Goal: Task Accomplishment & Management: Manage account settings

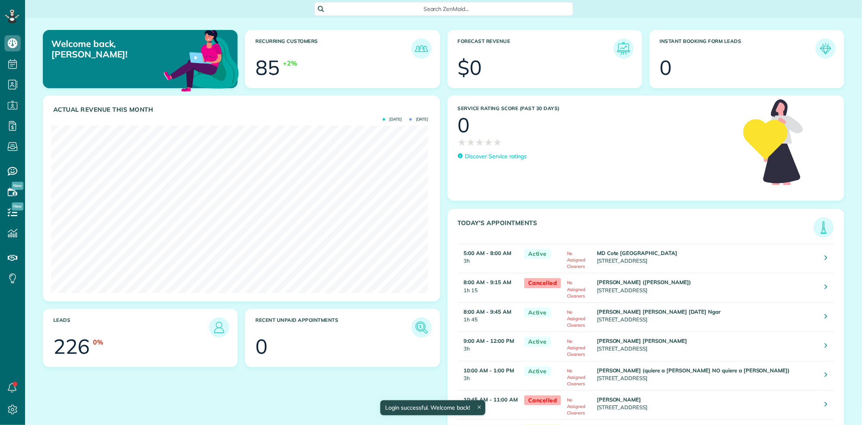
scroll to position [167, 377]
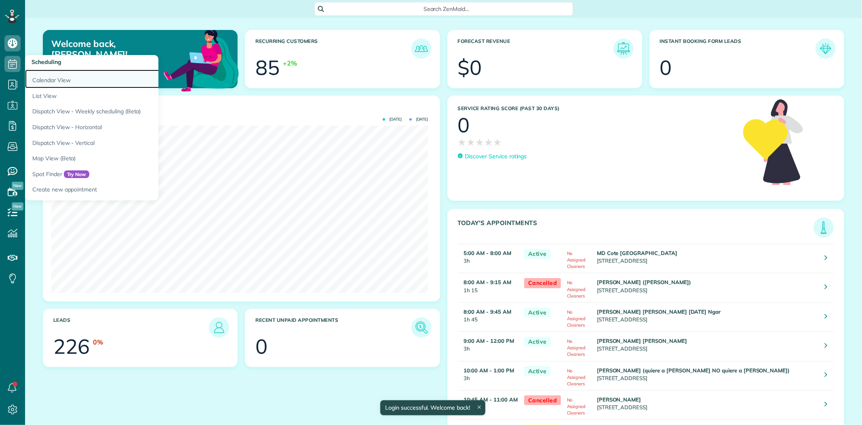
click at [49, 80] on link "Calendar View" at bounding box center [126, 79] width 202 height 19
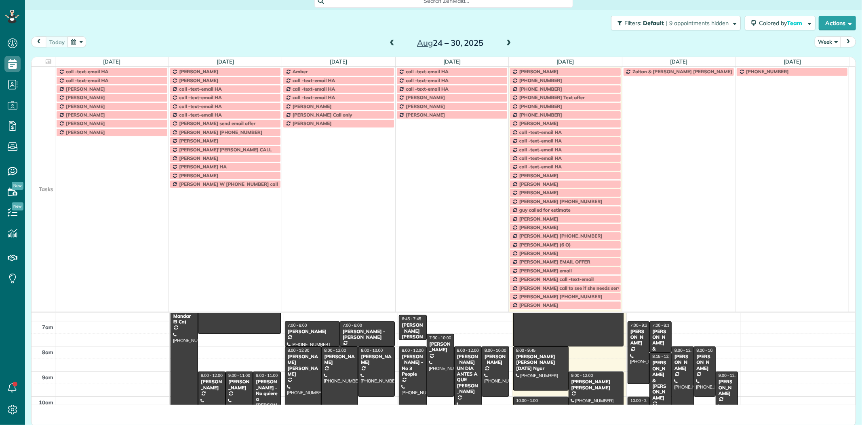
scroll to position [10, 0]
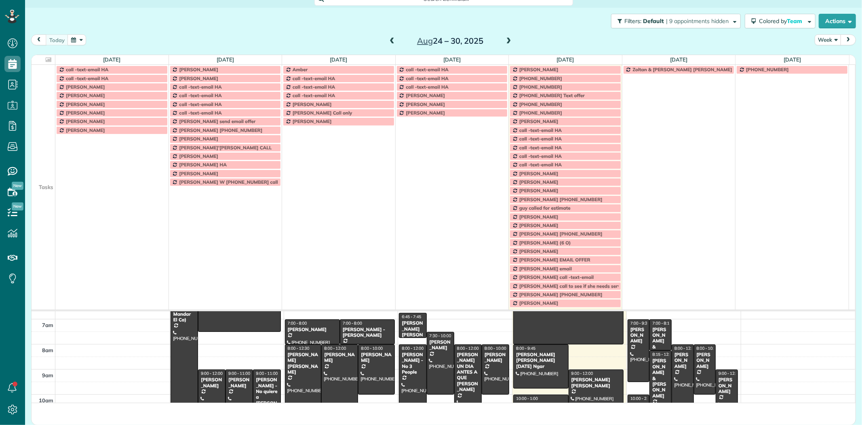
click at [51, 148] on td at bounding box center [44, 147] width 24 height 8
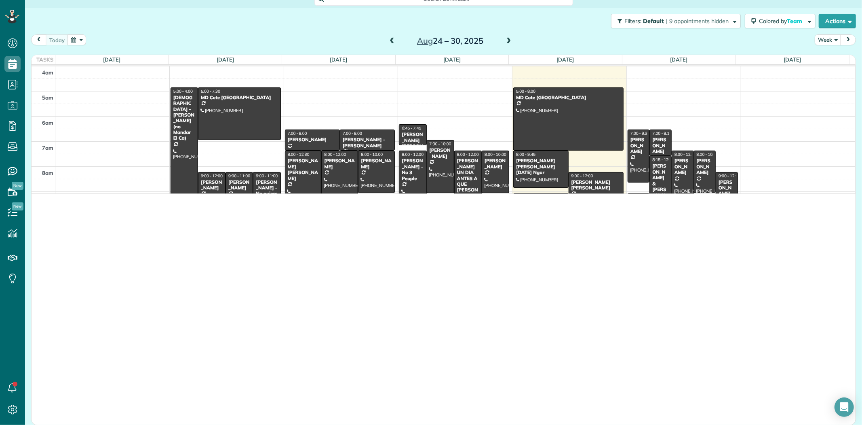
scroll to position [425, 25]
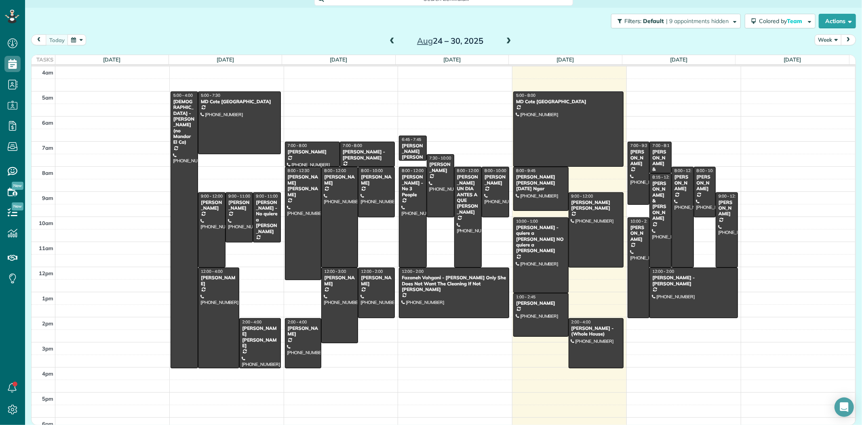
click at [825, 42] on button "Week" at bounding box center [828, 39] width 27 height 11
click at [825, 57] on link "Day" at bounding box center [848, 59] width 64 height 16
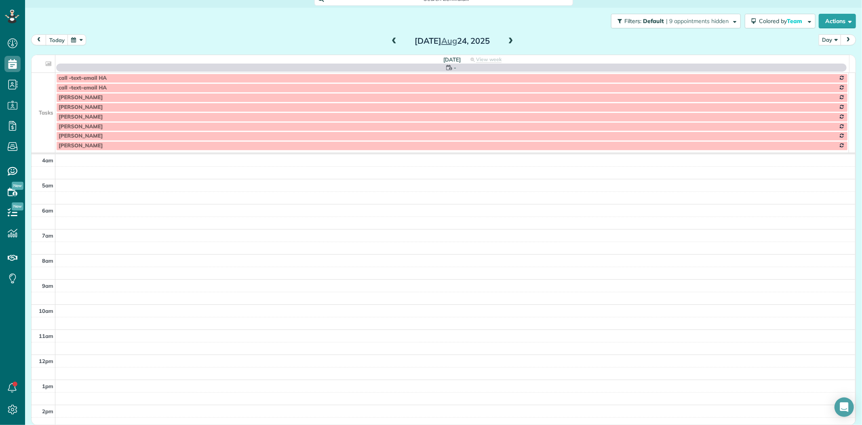
scroll to position [76, 0]
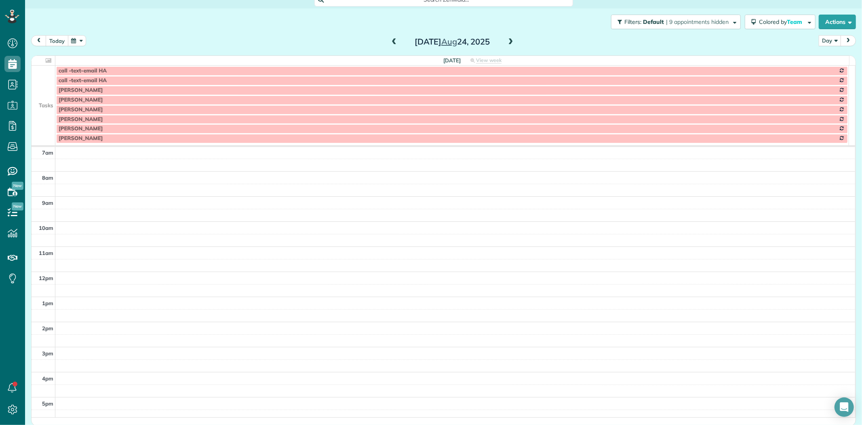
click at [52, 40] on button "today" at bounding box center [57, 40] width 23 height 11
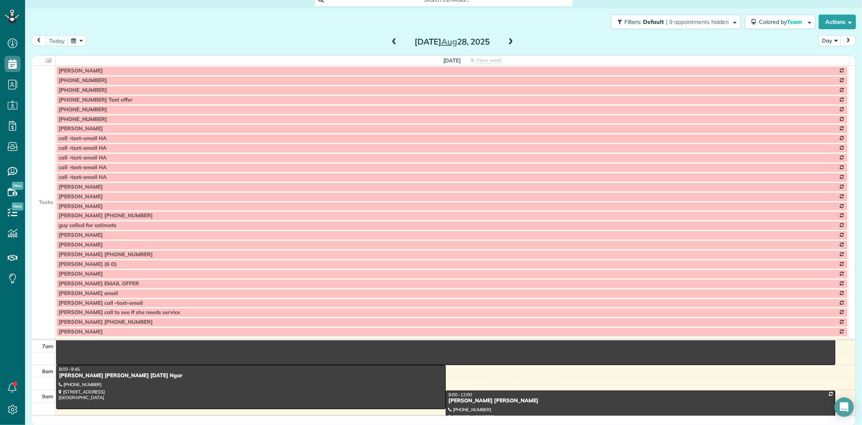
click at [42, 125] on td at bounding box center [44, 129] width 24 height 10
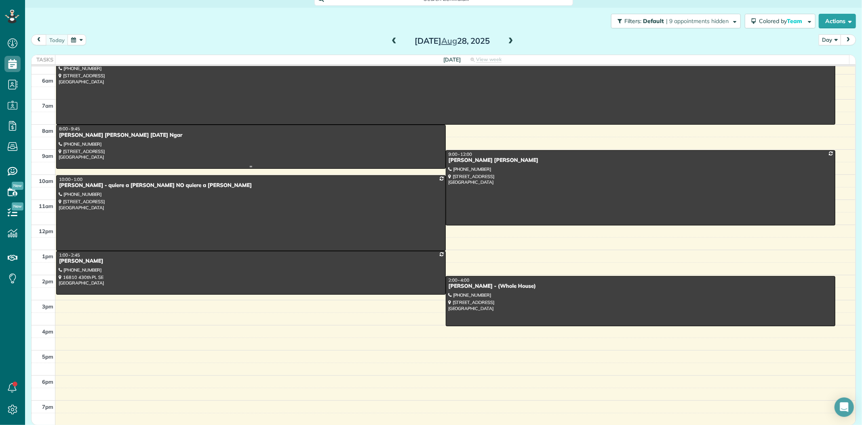
scroll to position [0, 0]
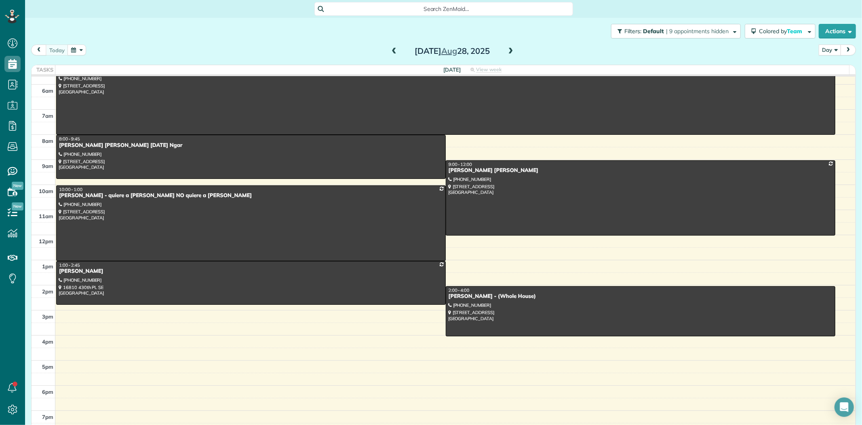
click at [507, 54] on span at bounding box center [511, 51] width 9 height 7
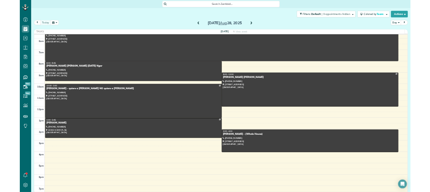
scroll to position [51, 0]
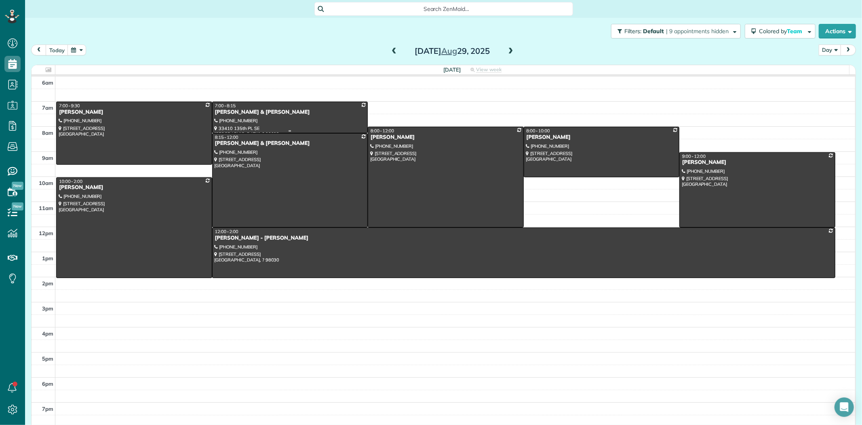
click at [273, 114] on div at bounding box center [290, 117] width 155 height 31
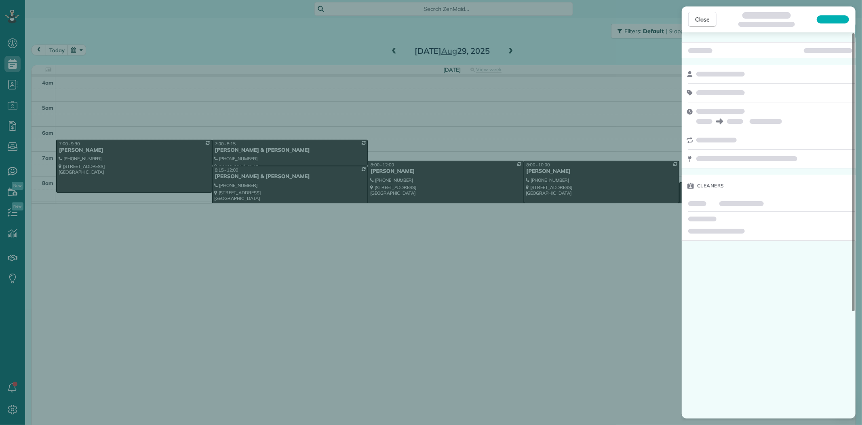
scroll to position [425, 25]
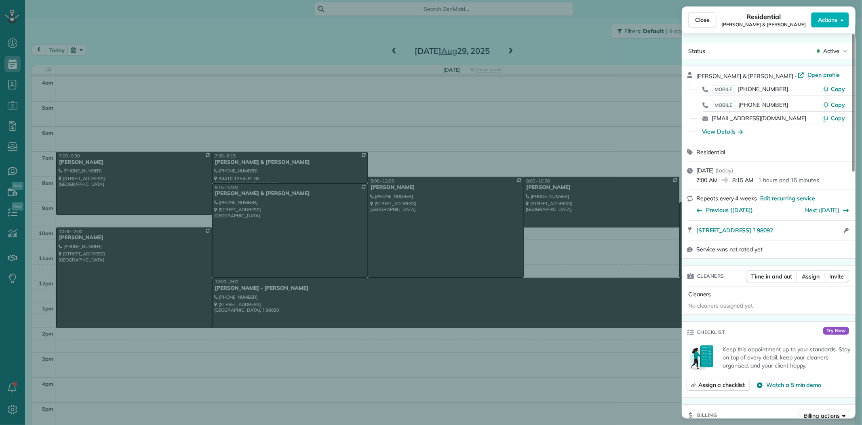
click at [808, 73] on span "Open profile" at bounding box center [824, 75] width 33 height 8
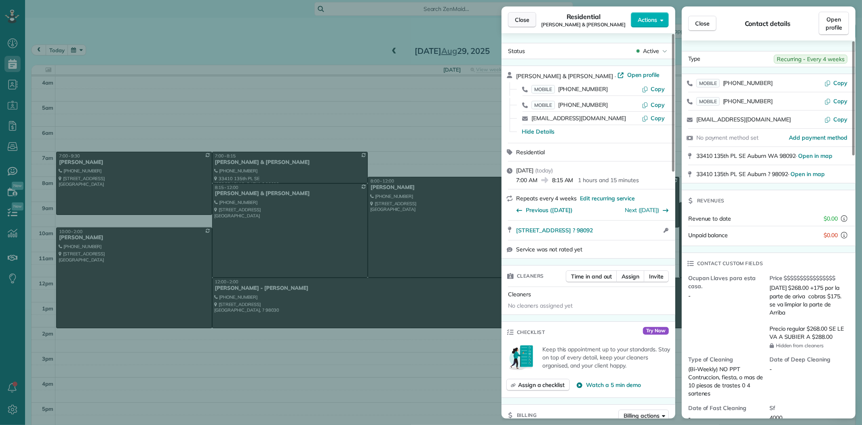
click at [523, 13] on button "Close" at bounding box center [522, 19] width 28 height 15
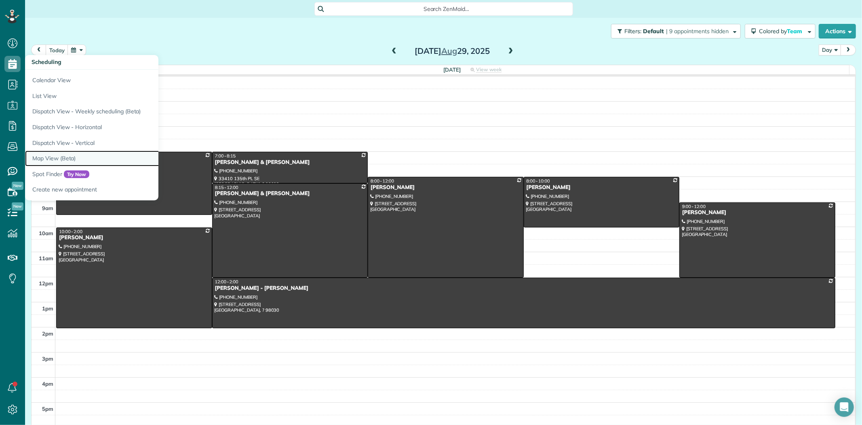
click at [55, 162] on link "Map View (Beta)" at bounding box center [126, 158] width 202 height 16
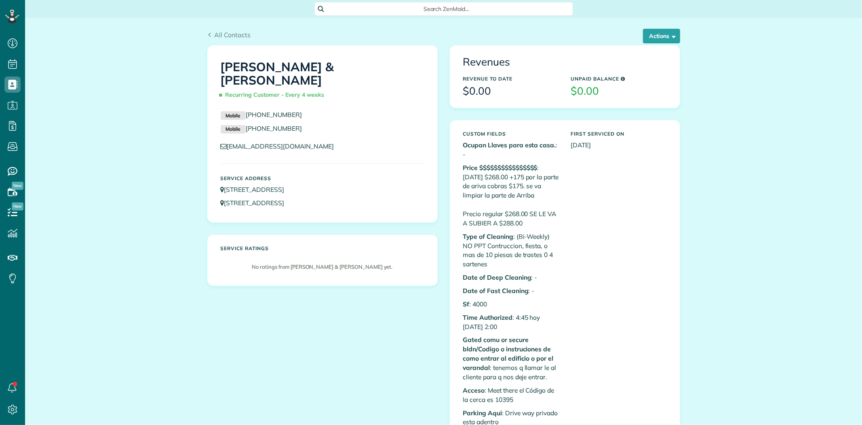
scroll to position [3, 3]
click at [208, 60] on div "Kathlyn & Ron Dubois Recurring Customer - Every 4 weeks Mobile (206) 310-7668 M…" at bounding box center [323, 134] width 230 height 176
drag, startPoint x: 305, startPoint y: 98, endPoint x: 244, endPoint y: 102, distance: 61.2
click at [244, 110] on p "Mobile (206) 310-7668" at bounding box center [323, 115] width 204 height 10
copy link "[PHONE_NUMBER]"
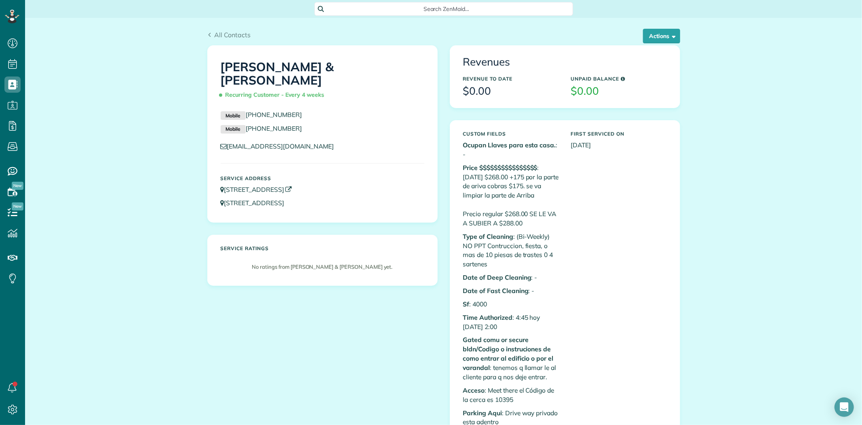
drag, startPoint x: 345, startPoint y: 171, endPoint x: 221, endPoint y: 177, distance: 124.7
click at [221, 185] on p "33410 135th PL SE Auburn WA 98092" at bounding box center [323, 189] width 204 height 9
copy link "33410 135th PL SE Auburn WA 98092"
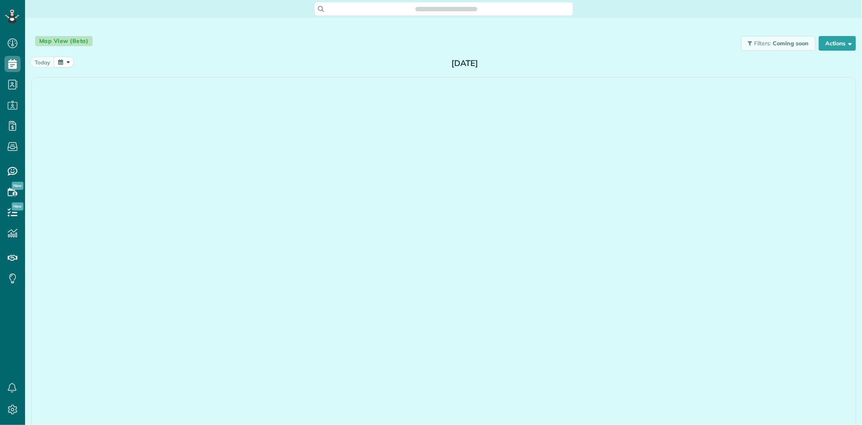
scroll to position [3, 3]
click at [519, 61] on span at bounding box center [523, 63] width 9 height 7
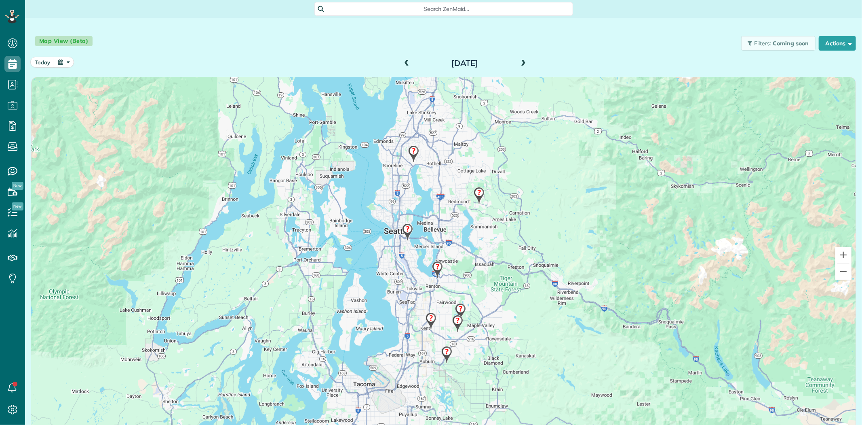
click at [436, 267] on img at bounding box center [437, 270] width 17 height 24
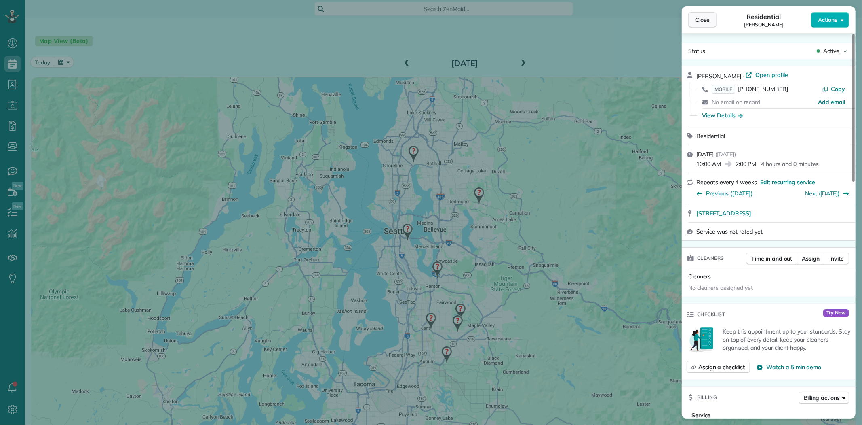
click at [709, 19] on span "Close" at bounding box center [702, 20] width 15 height 8
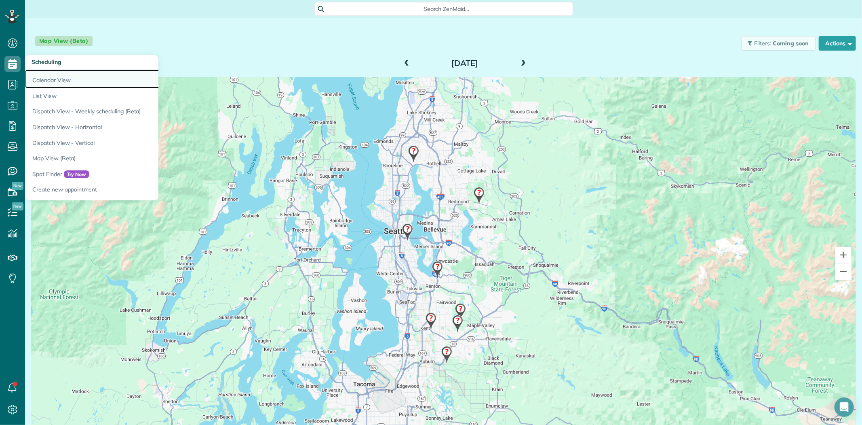
drag, startPoint x: 48, startPoint y: 79, endPoint x: 148, endPoint y: 78, distance: 100.7
click at [49, 79] on link "Calendar View" at bounding box center [126, 79] width 202 height 19
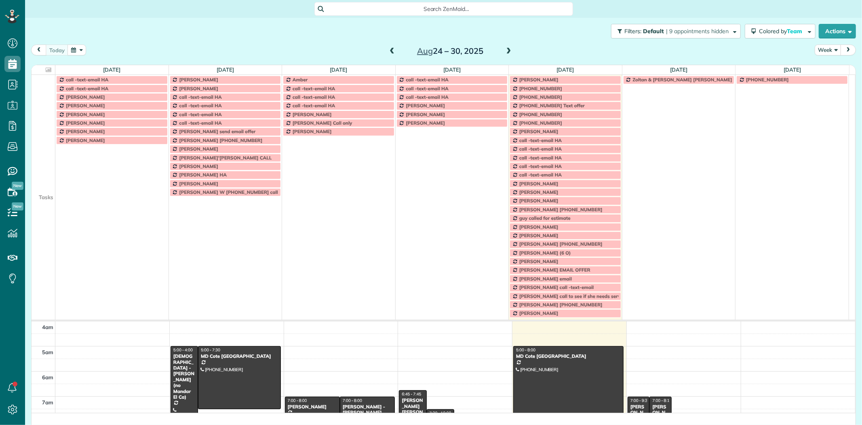
scroll to position [67, 0]
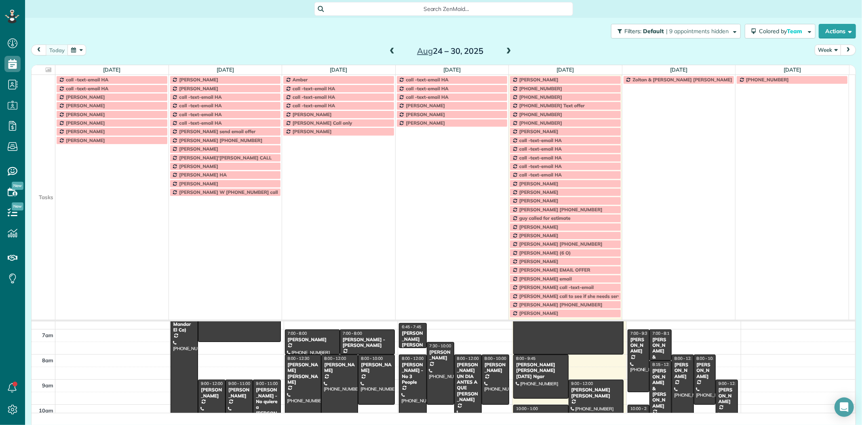
click at [46, 159] on td at bounding box center [44, 157] width 24 height 8
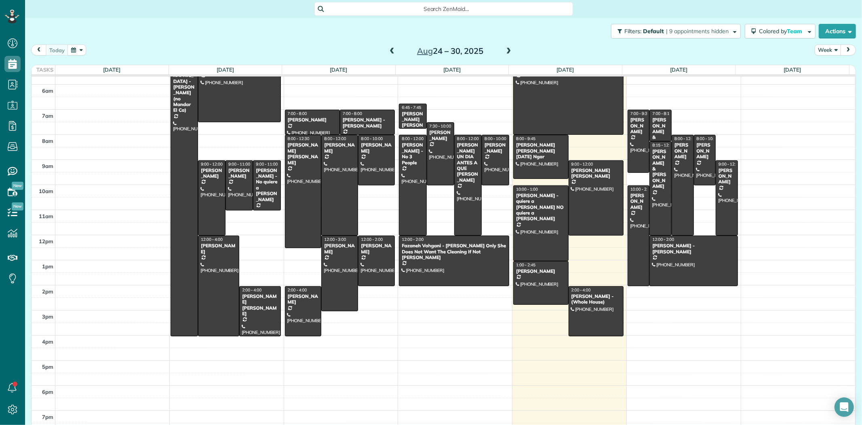
scroll to position [43, 0]
drag, startPoint x: 713, startPoint y: 170, endPoint x: 717, endPoint y: 143, distance: 27.0
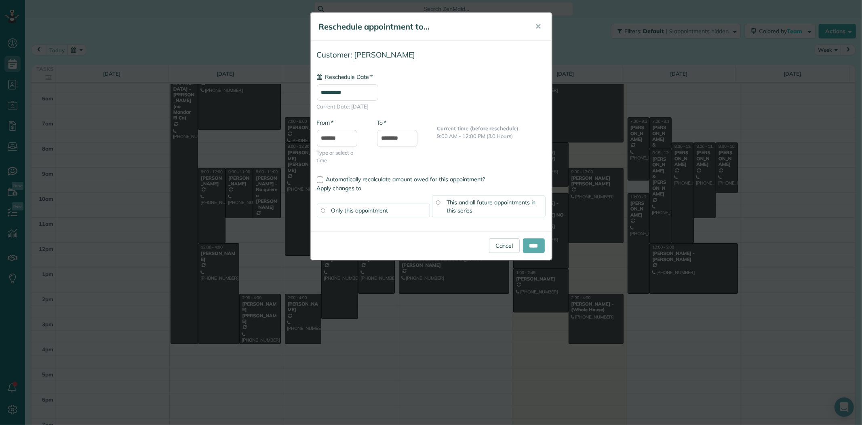
type input "**********"
click at [528, 241] on input "****" at bounding box center [534, 245] width 22 height 15
